Goal: Task Accomplishment & Management: Manage account settings

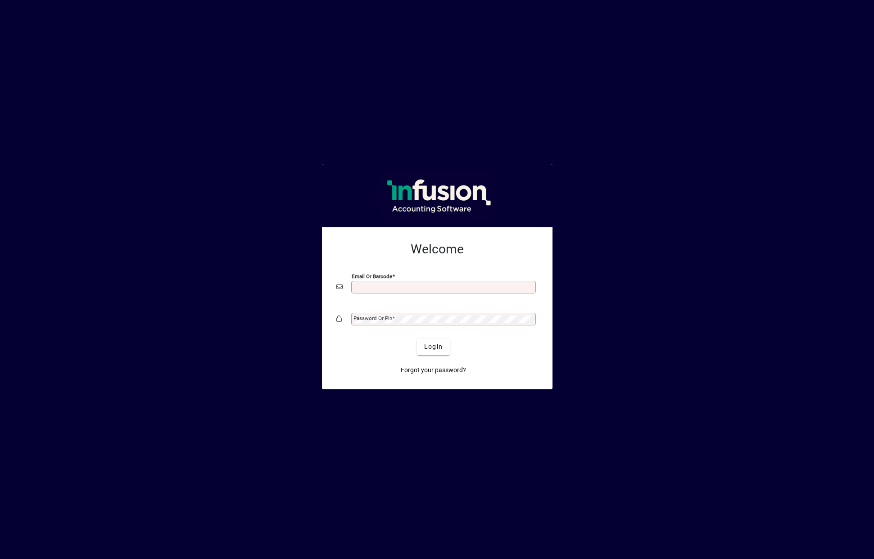
click at [390, 285] on input "Email or Barcode" at bounding box center [445, 287] width 182 height 7
type input "**********"
click at [382, 320] on mat-label "Password or Pin" at bounding box center [373, 318] width 39 height 6
click at [437, 344] on span "Login" at bounding box center [433, 346] width 18 height 9
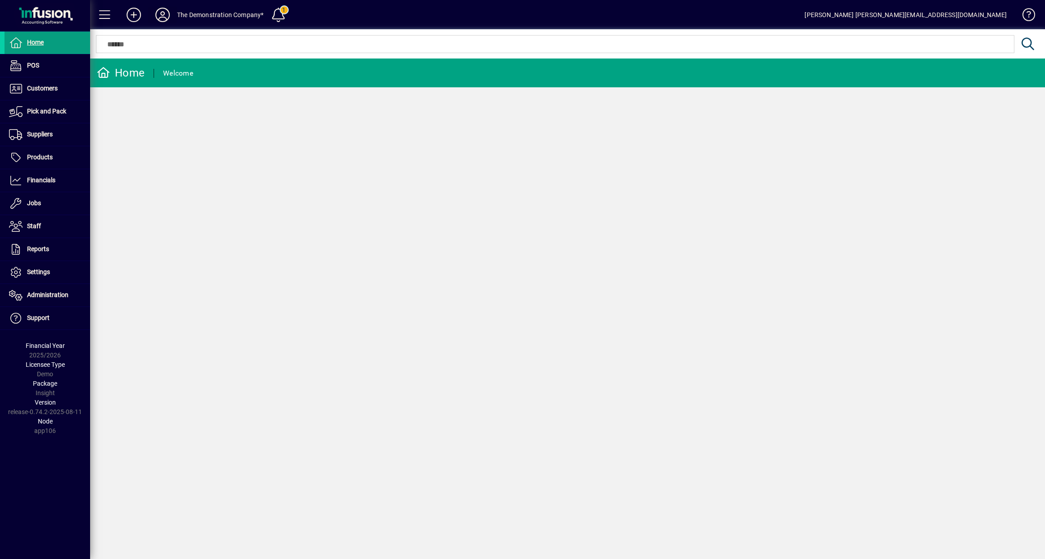
click at [163, 13] on icon at bounding box center [163, 15] width 18 height 14
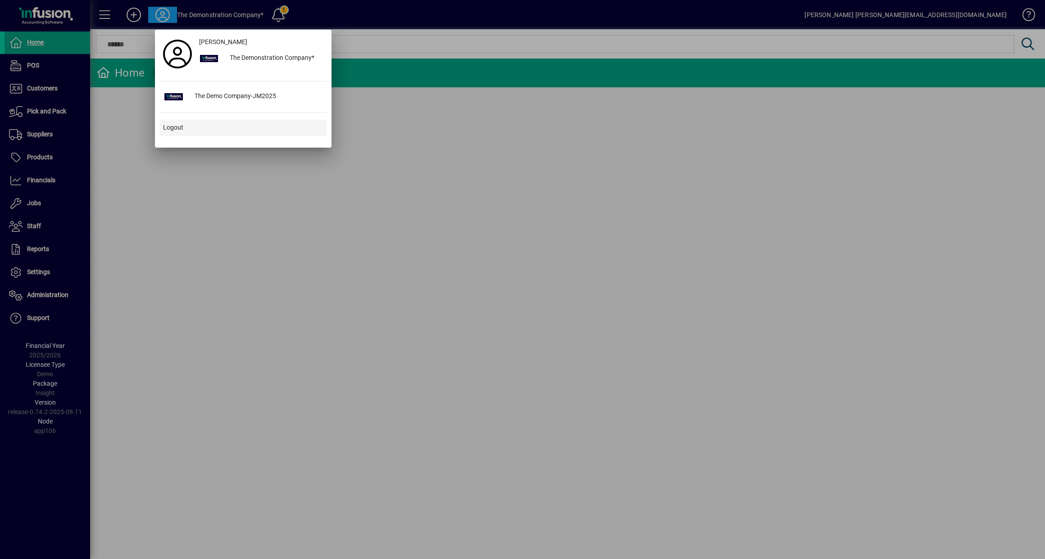
click at [179, 127] on span "Logout" at bounding box center [173, 127] width 20 height 9
